Goal: Task Accomplishment & Management: Complete application form

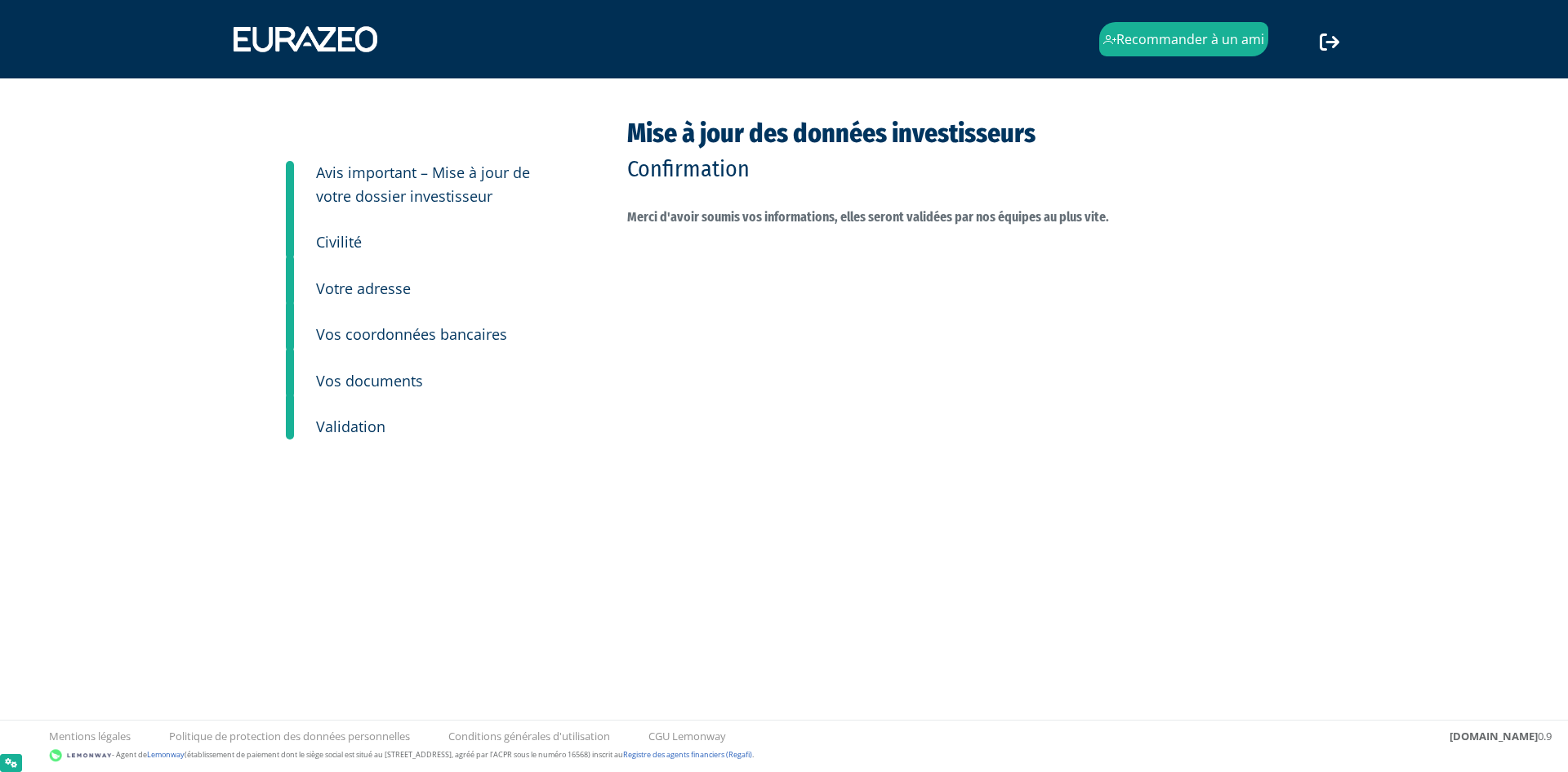
click at [392, 385] on small "Vos documents" at bounding box center [369, 380] width 107 height 19
click at [404, 341] on small "Vos coordonnées bancaires" at bounding box center [411, 333] width 191 height 19
